Goal: Task Accomplishment & Management: Manage account settings

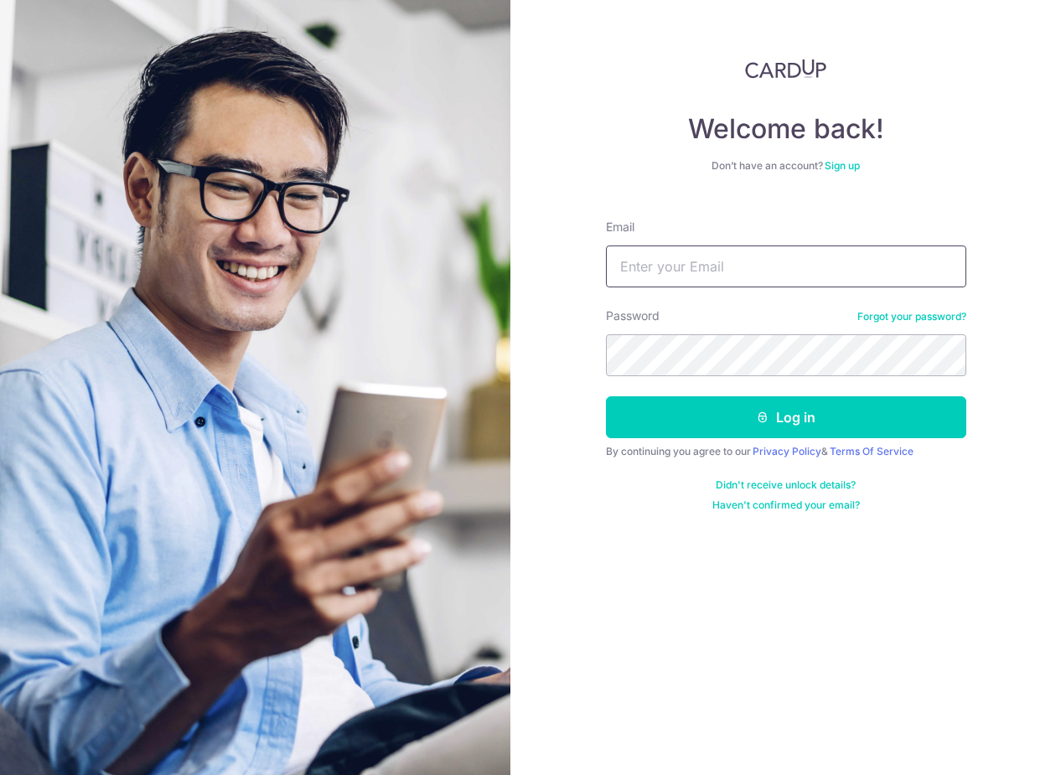
type input "[EMAIL_ADDRESS][DOMAIN_NAME]"
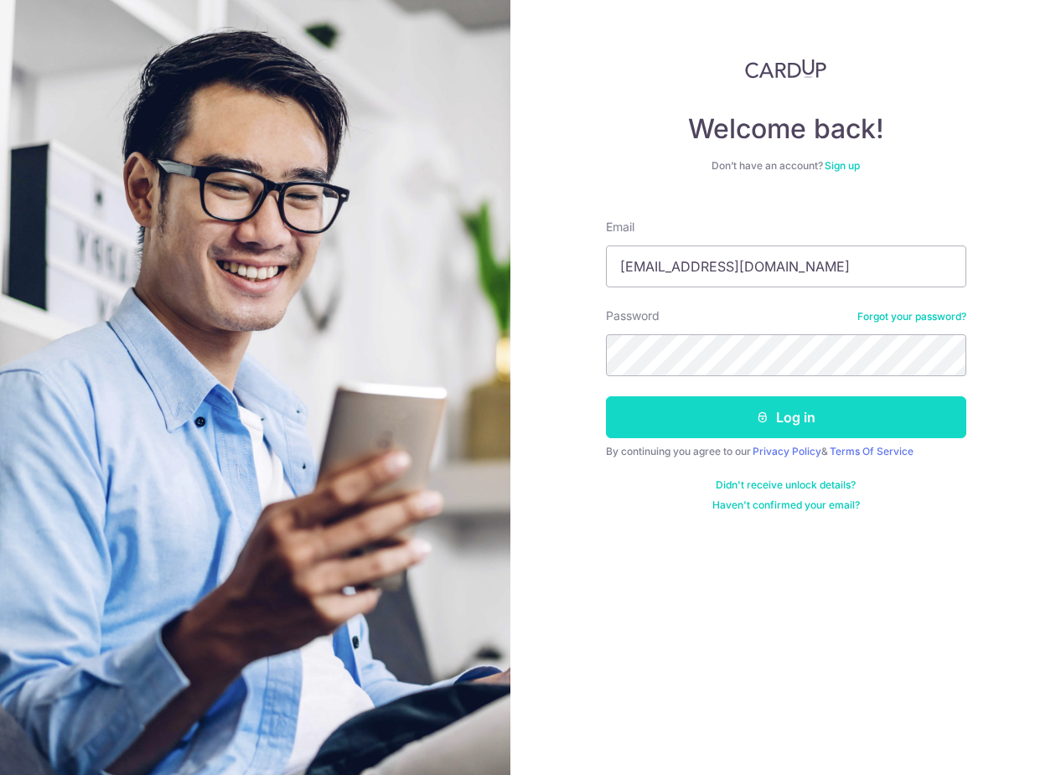
click at [731, 416] on button "Log in" at bounding box center [786, 417] width 360 height 42
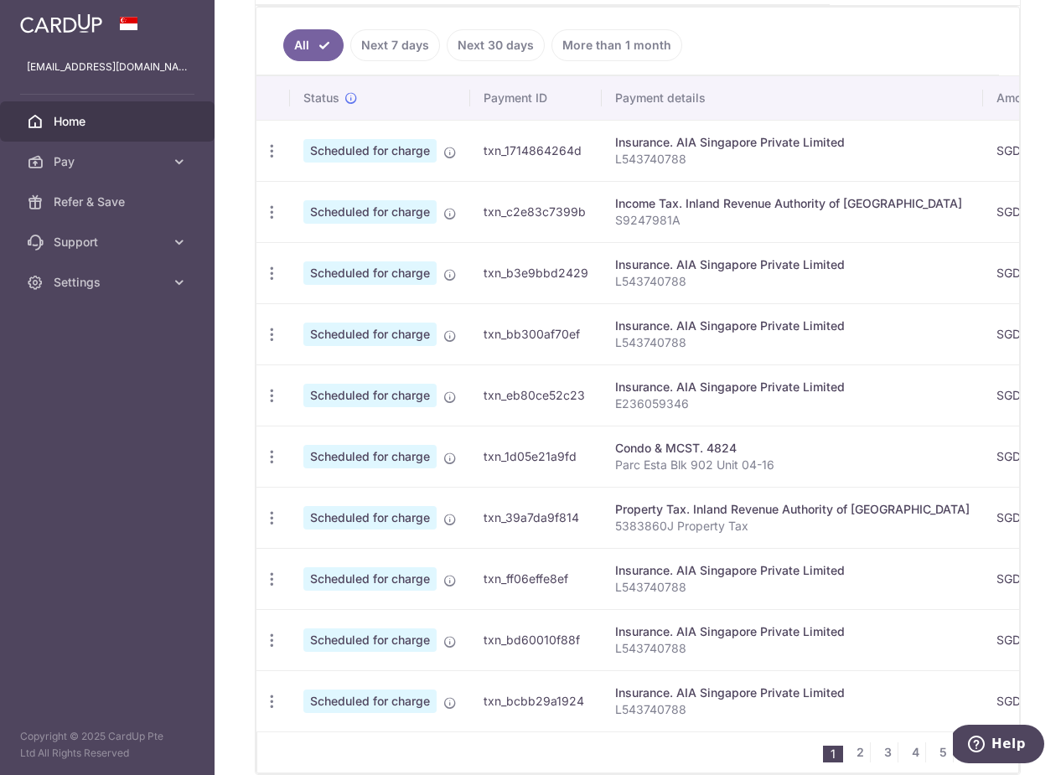
scroll to position [561, 0]
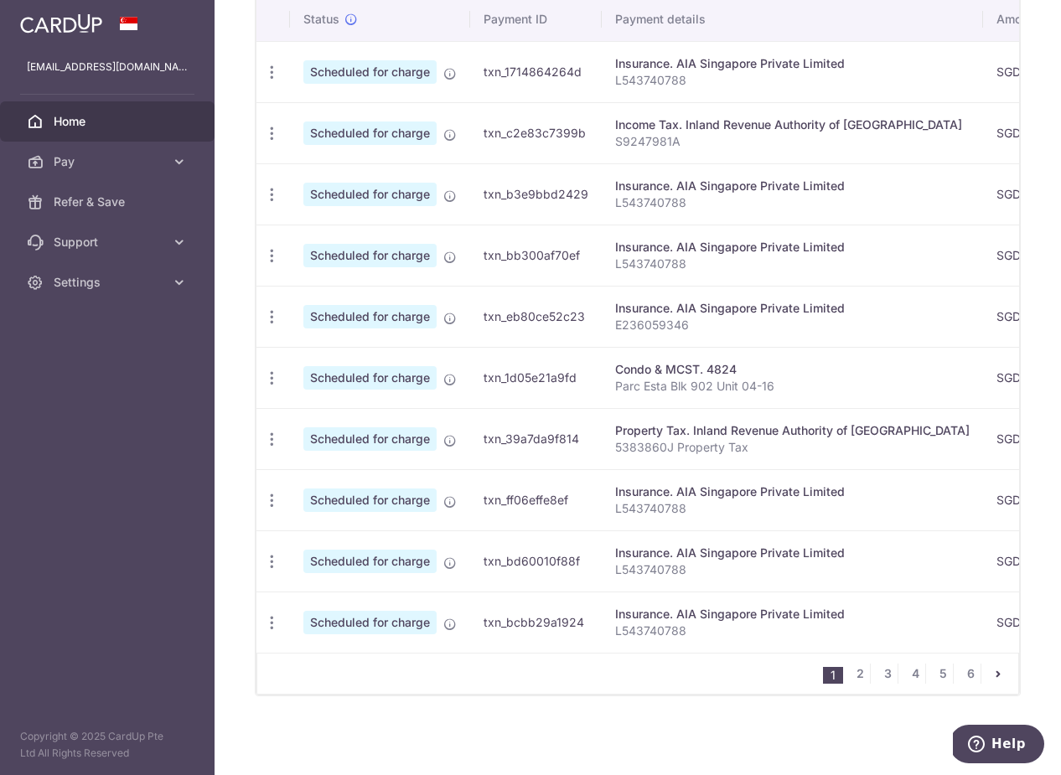
click at [1002, 670] on icon "pager" at bounding box center [997, 673] width 13 height 13
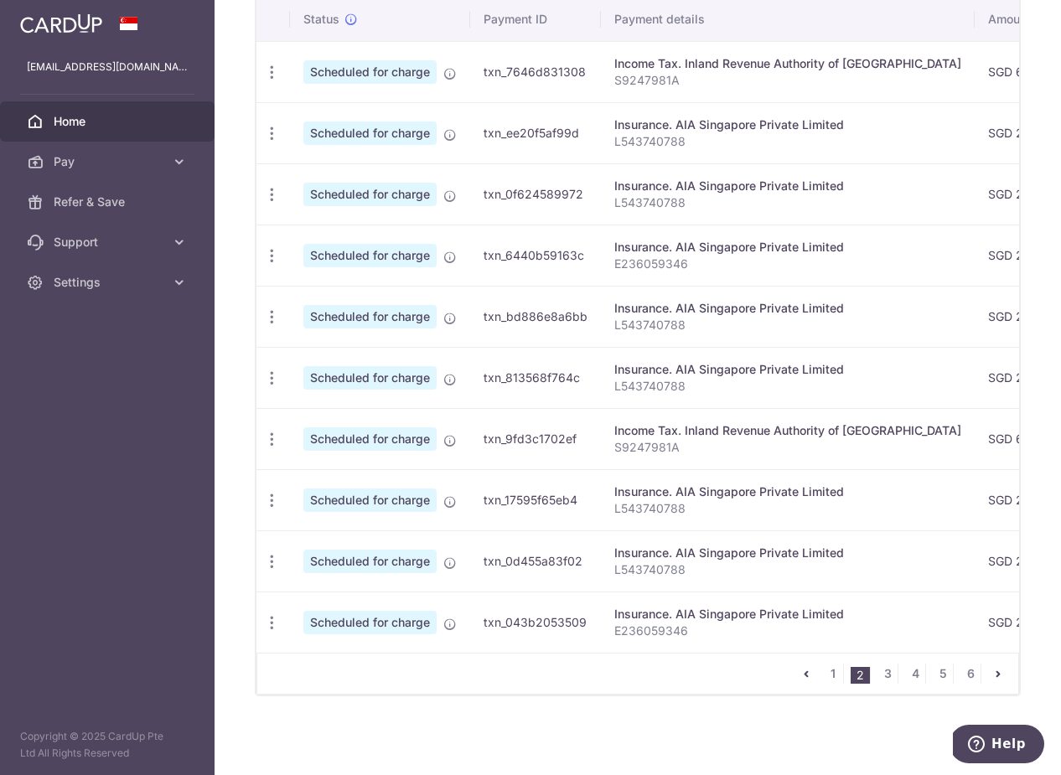
click at [1003, 675] on icon "pager" at bounding box center [997, 673] width 13 height 13
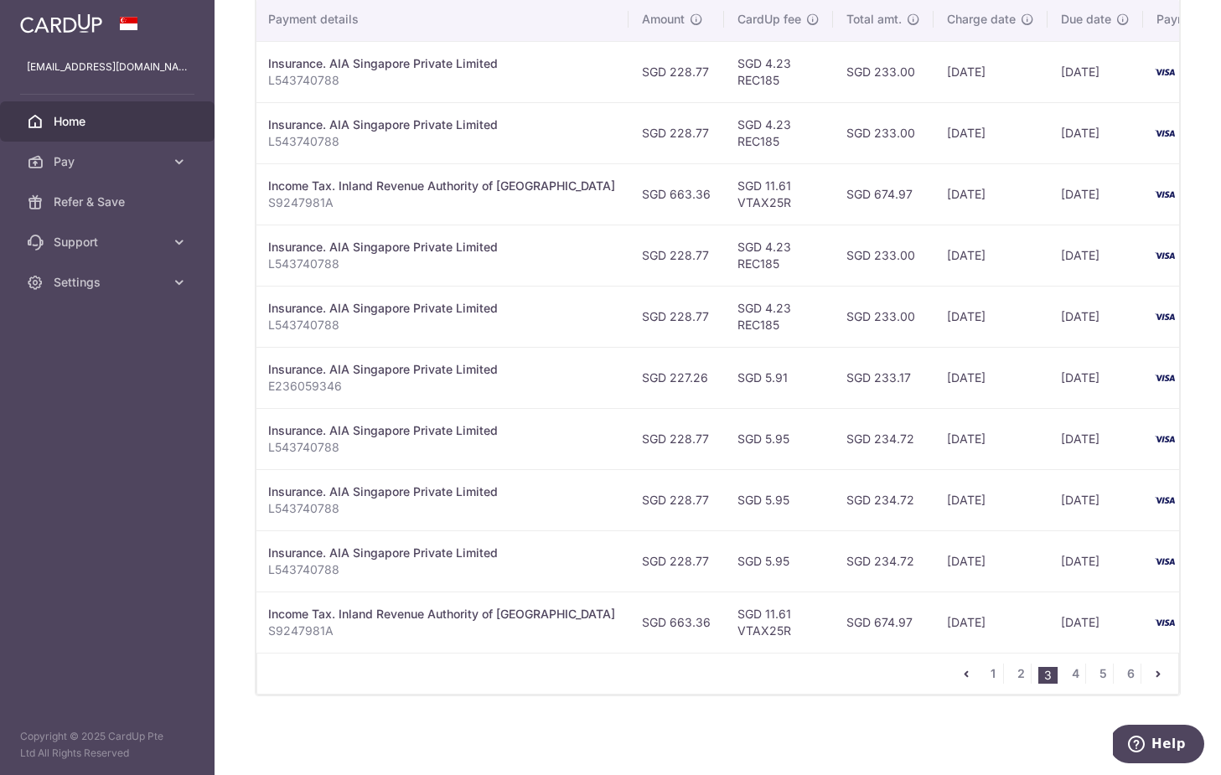
scroll to position [0, 341]
click at [1000, 669] on link "1" at bounding box center [993, 674] width 20 height 20
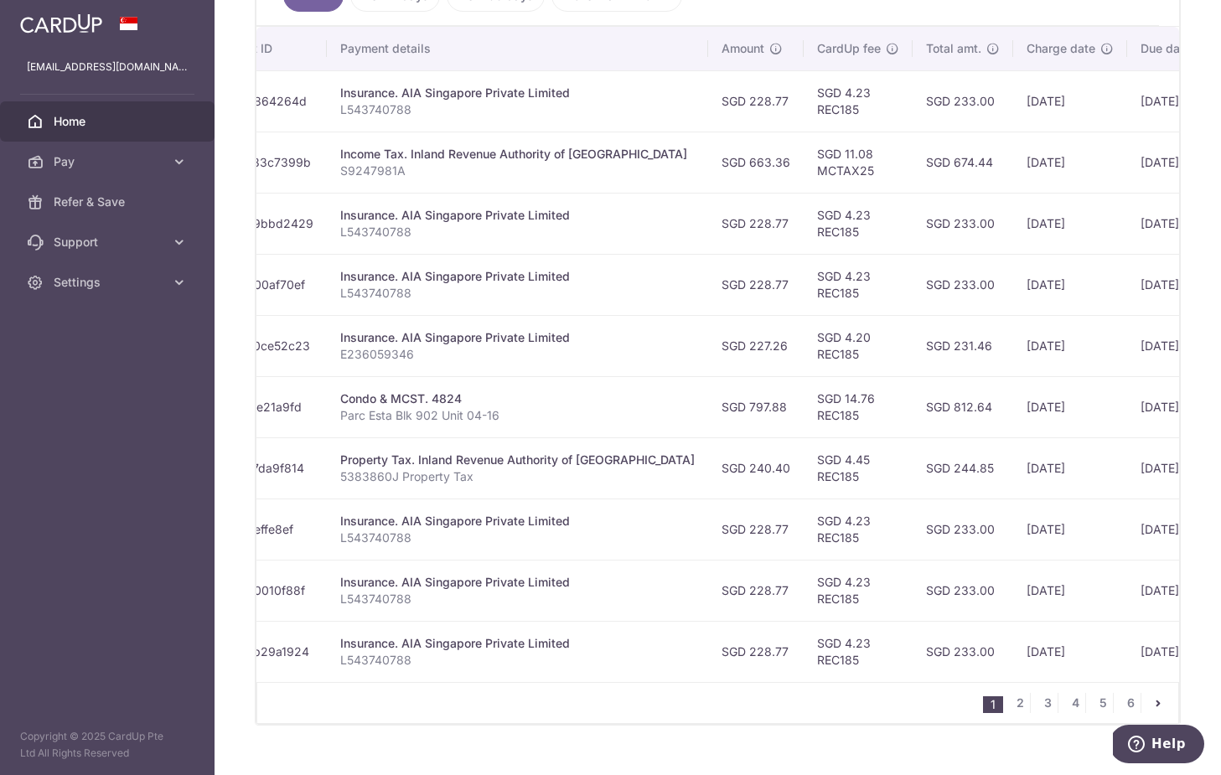
scroll to position [0, 284]
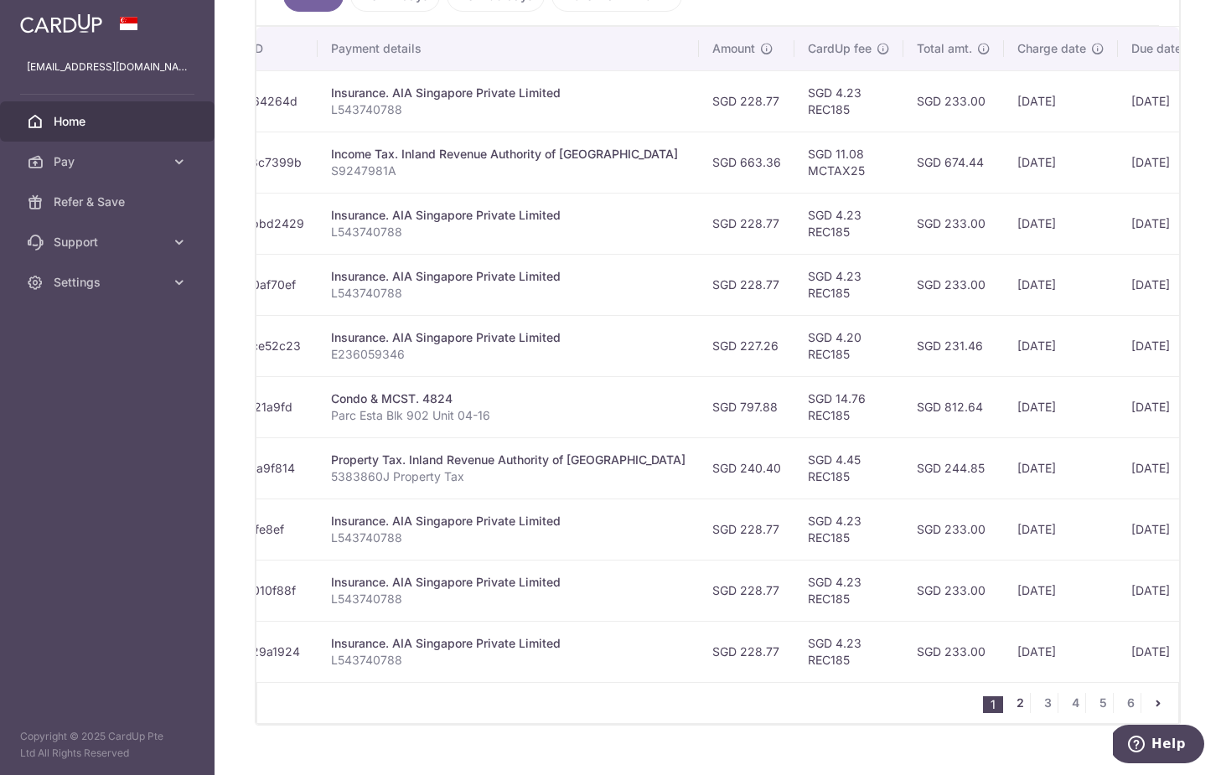
click at [1021, 704] on link "2" at bounding box center [1020, 703] width 20 height 20
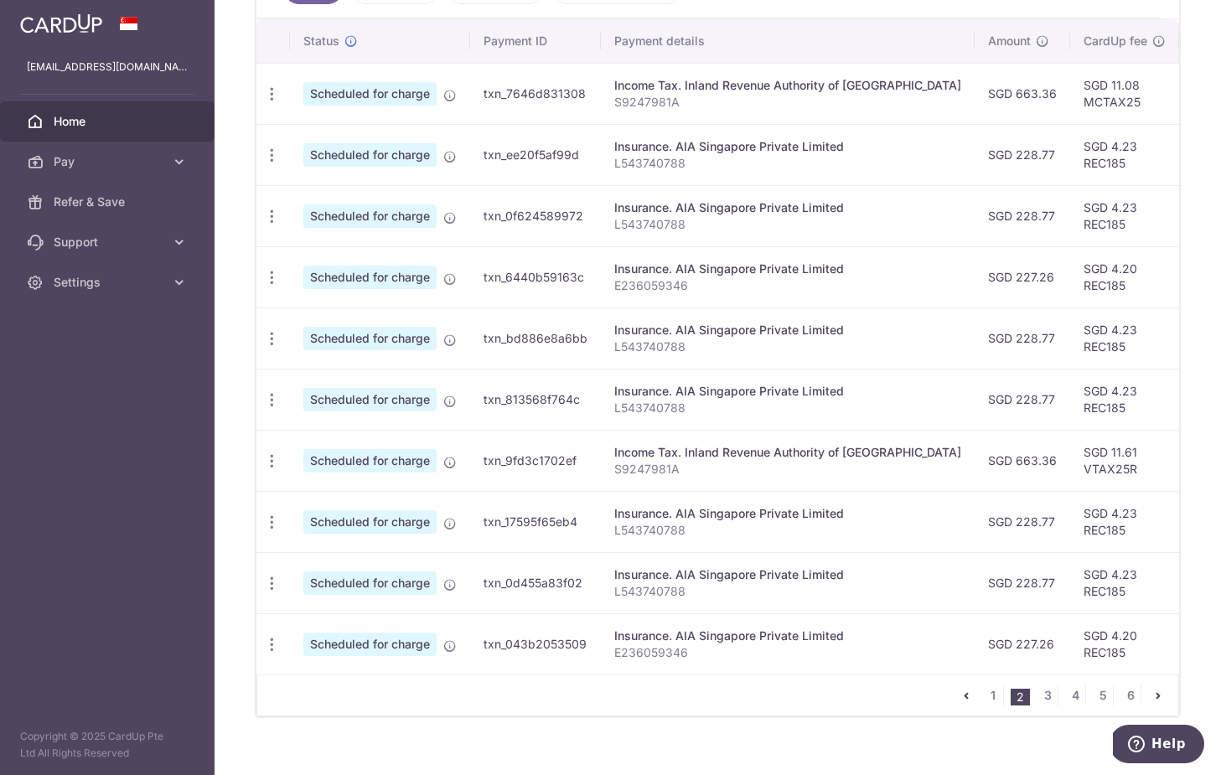
scroll to position [520, 0]
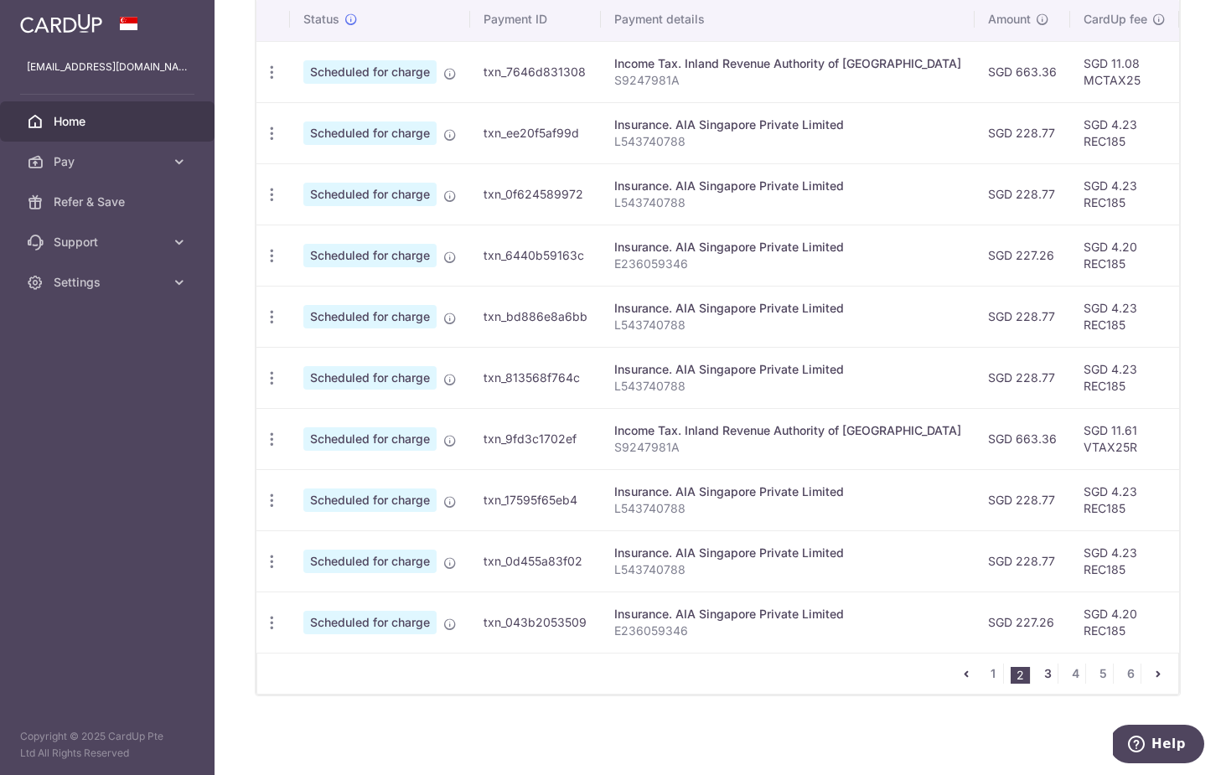
click at [1040, 671] on link "3" at bounding box center [1047, 674] width 20 height 20
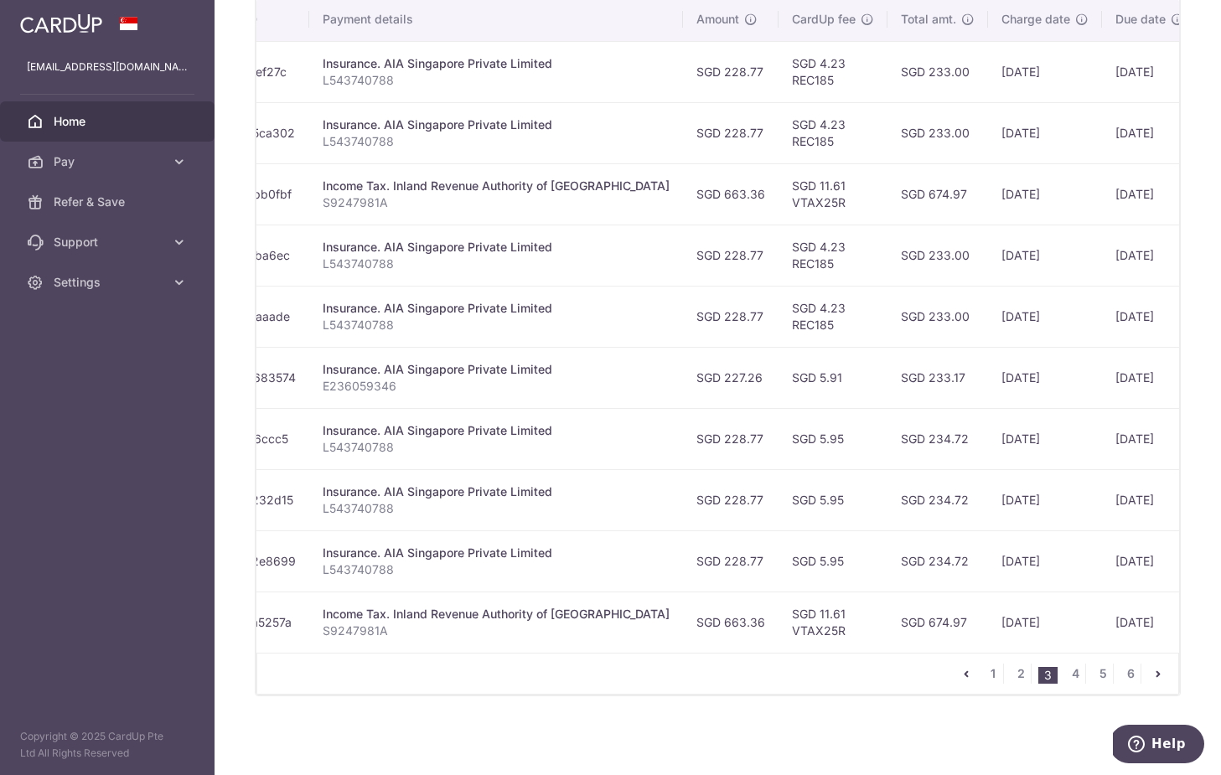
scroll to position [0, 0]
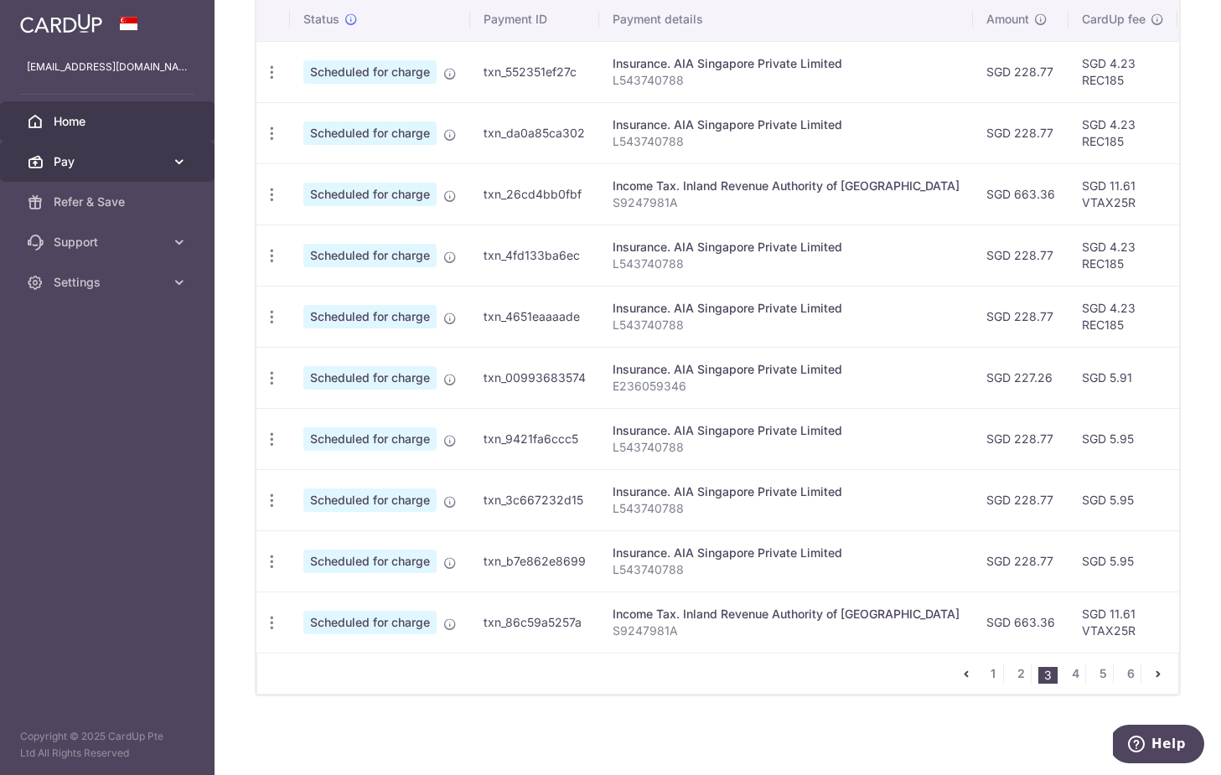
click at [137, 167] on span "Pay" at bounding box center [109, 161] width 111 height 17
